Goal: Navigation & Orientation: Find specific page/section

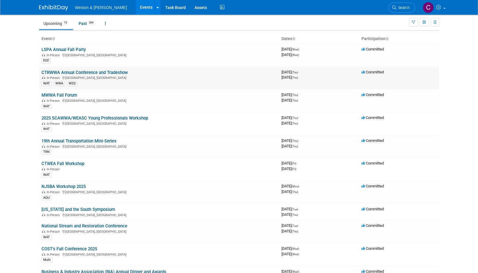
scroll to position [29, 0]
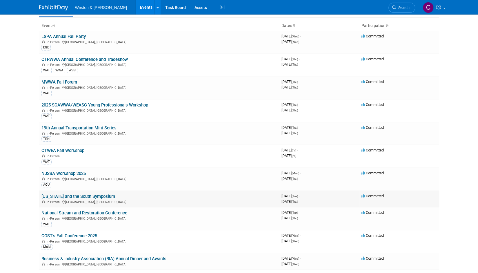
click at [83, 196] on link "[US_STATE] and the South Symposium" at bounding box center [78, 196] width 74 height 5
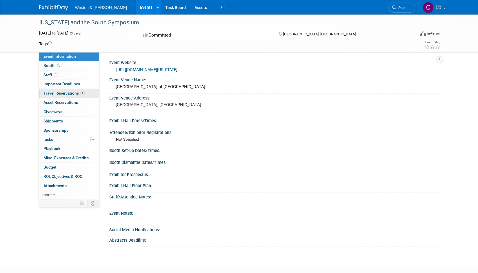
click at [65, 91] on span "Travel Reservations 1" at bounding box center [63, 93] width 41 height 5
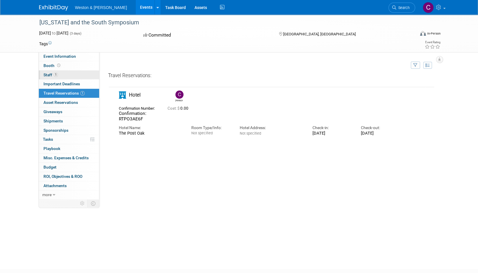
click at [49, 72] on span "Staff 1" at bounding box center [50, 74] width 14 height 5
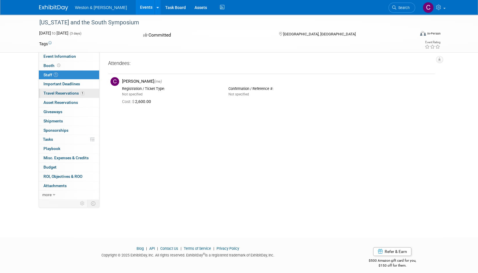
click at [54, 92] on span "Travel Reservations 1" at bounding box center [63, 93] width 41 height 5
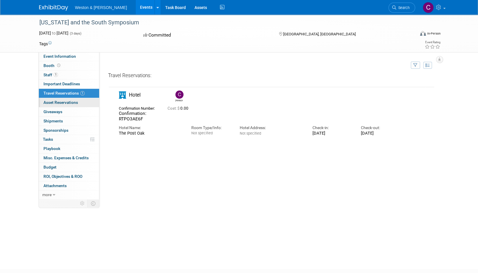
click at [55, 102] on span "Asset Reservations 0" at bounding box center [60, 102] width 34 height 5
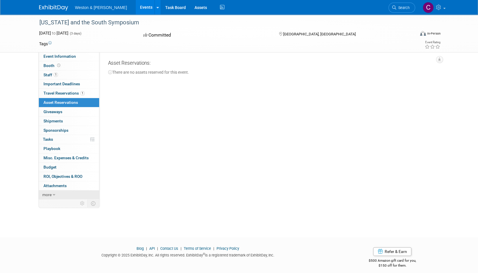
click at [54, 193] on icon at bounding box center [54, 195] width 3 height 4
click at [61, 204] on span "Event Binder (.pdf export)" at bounding box center [66, 203] width 46 height 5
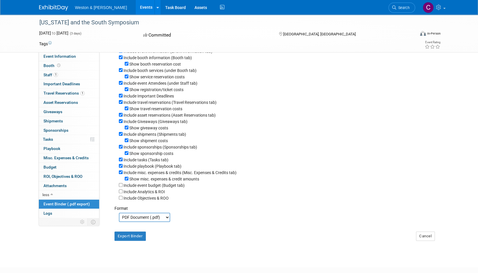
scroll to position [73, 0]
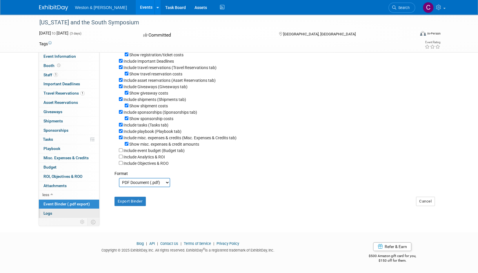
click at [58, 215] on link "Logs" at bounding box center [69, 213] width 60 height 9
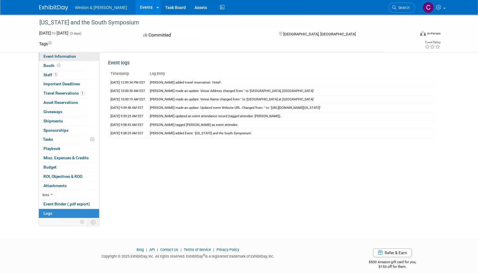
click at [67, 58] on span "Event Information" at bounding box center [59, 56] width 32 height 5
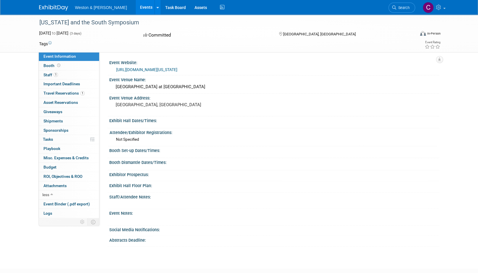
click at [177, 69] on link "https://www.morrisseygoodale.com/events/texas-and-the-south-ma-and-business-sym…" at bounding box center [146, 69] width 61 height 5
